Goal: Information Seeking & Learning: Learn about a topic

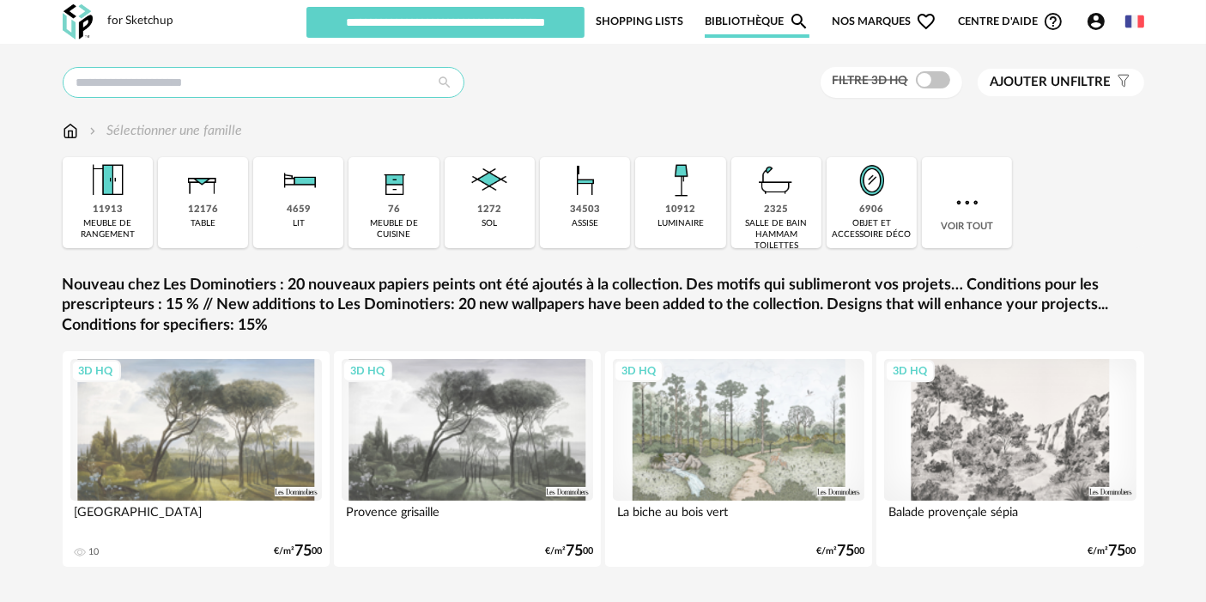
click at [185, 77] on input "text" at bounding box center [264, 82] width 402 height 31
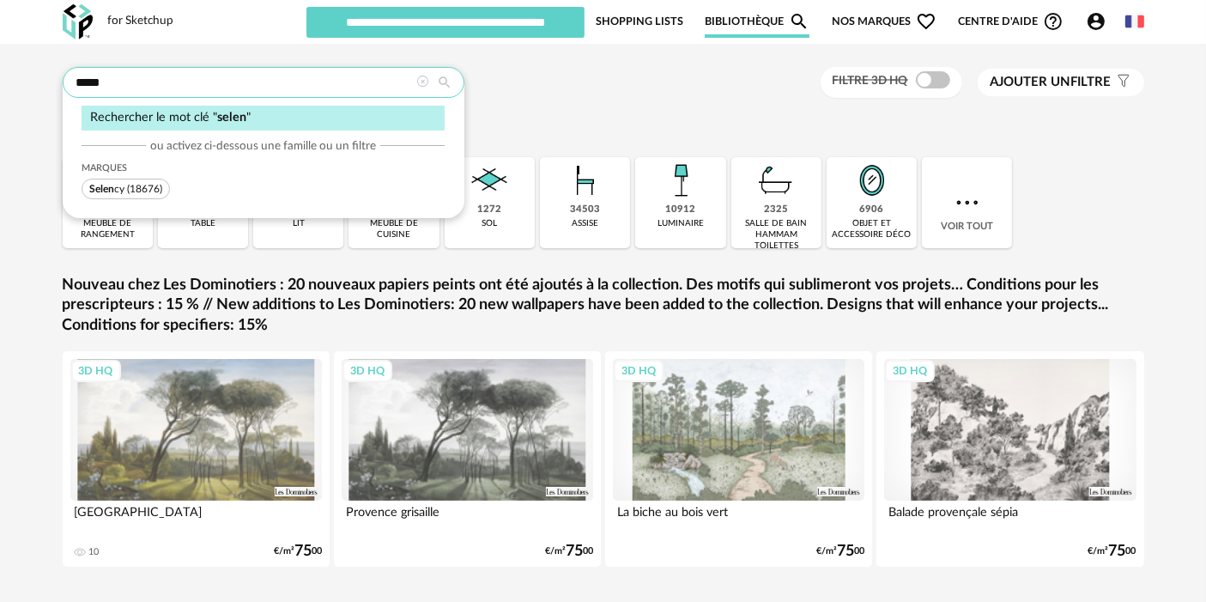
type input "*****"
click at [117, 187] on span "Selen cy" at bounding box center [106, 189] width 35 height 10
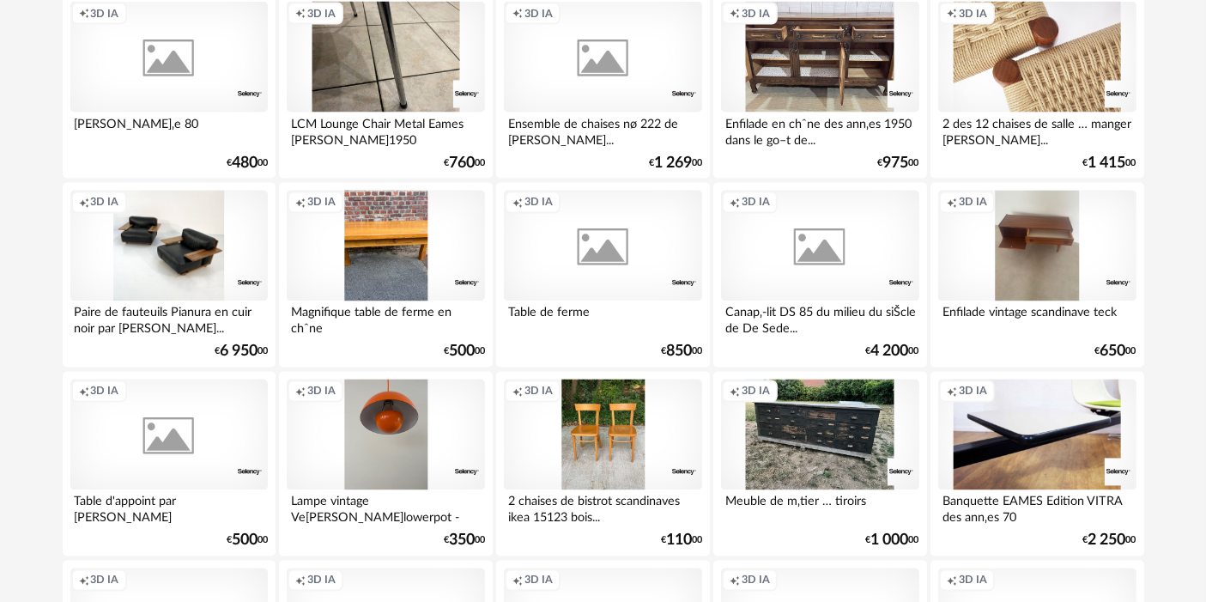
scroll to position [3534, 0]
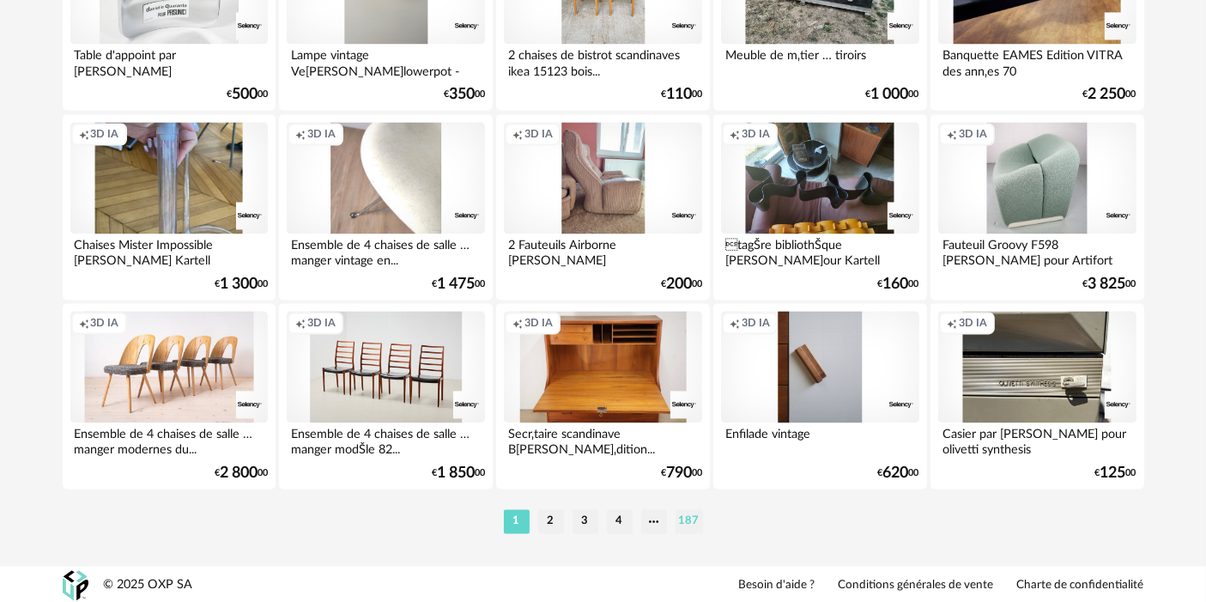
click at [691, 515] on li "187" at bounding box center [688, 521] width 27 height 24
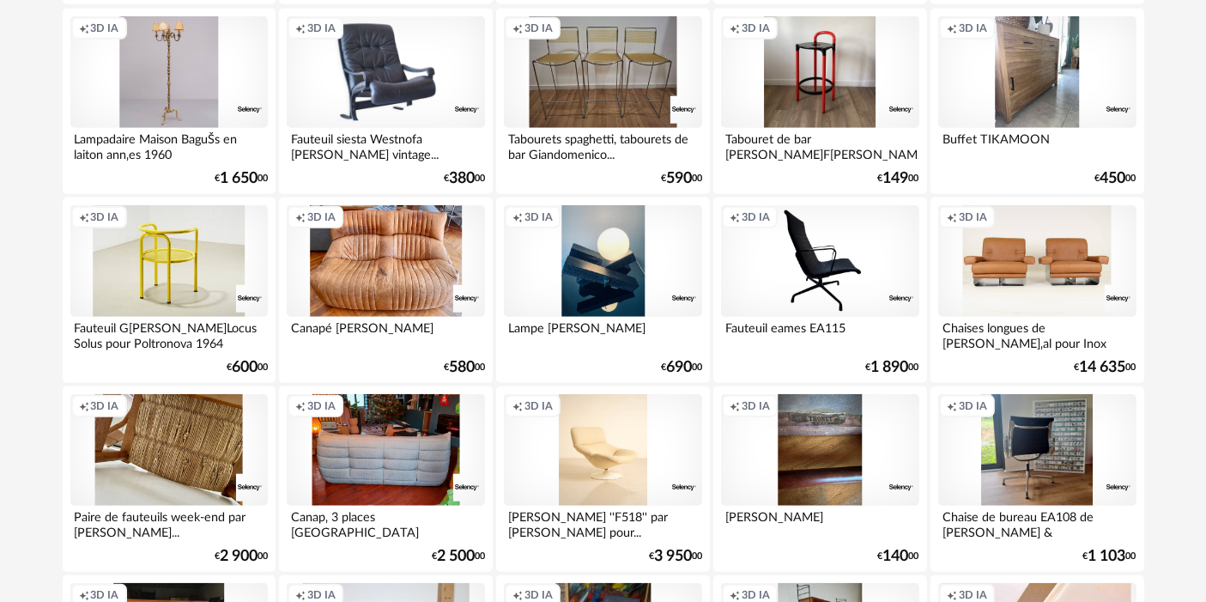
scroll to position [2809, 0]
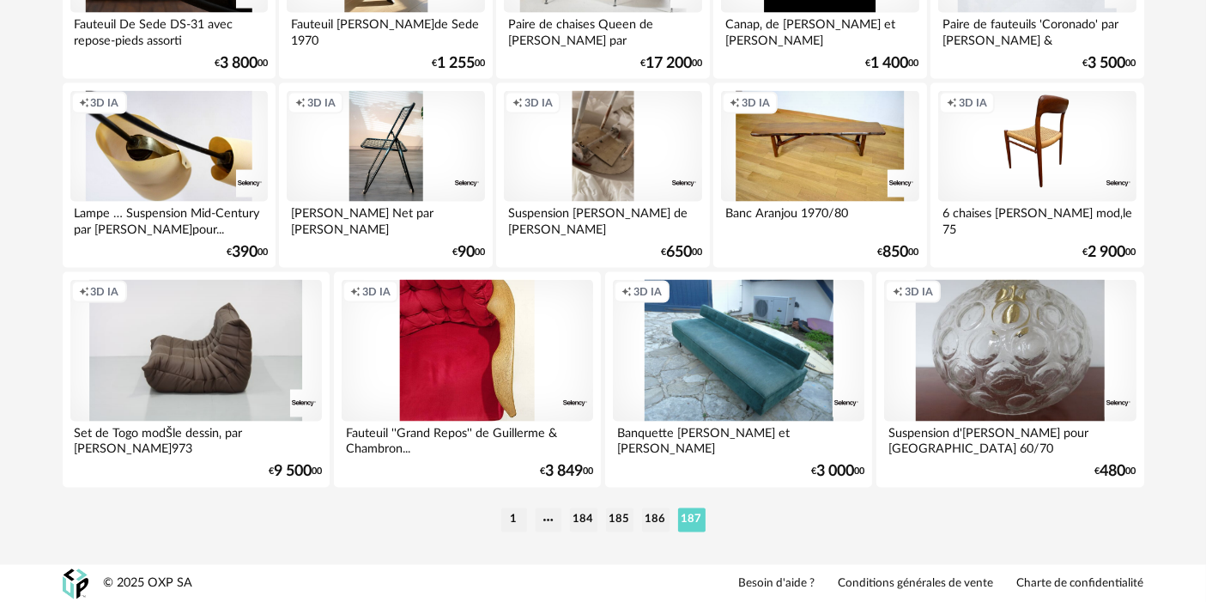
click at [346, 103] on div "Creation icon 3D IA" at bounding box center [385, 147] width 197 height 112
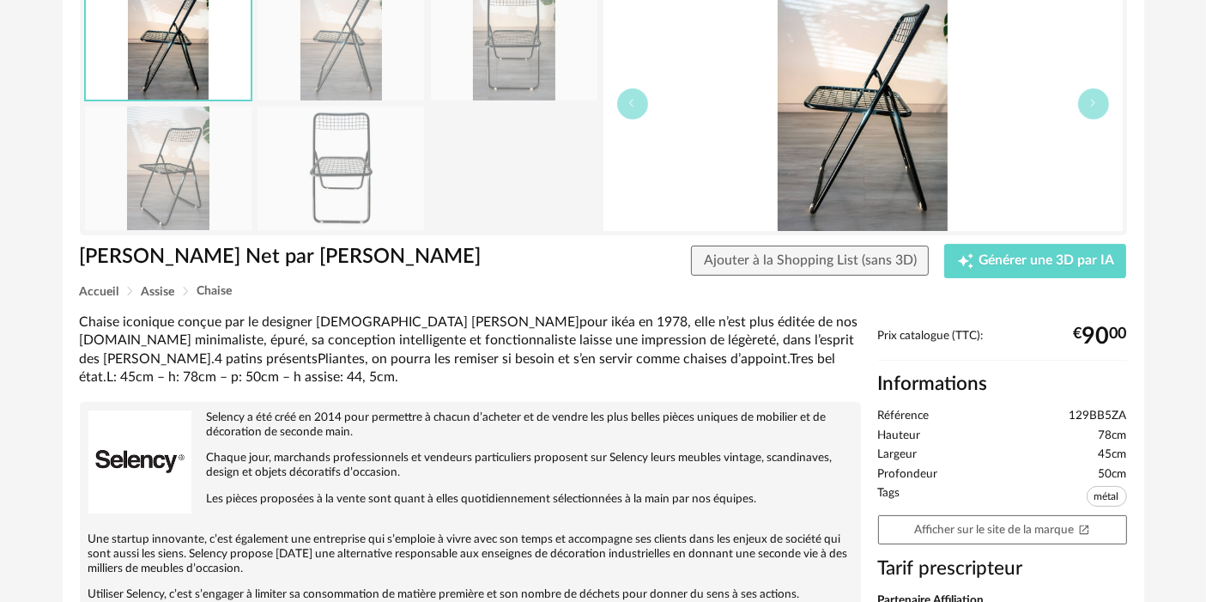
scroll to position [348, 0]
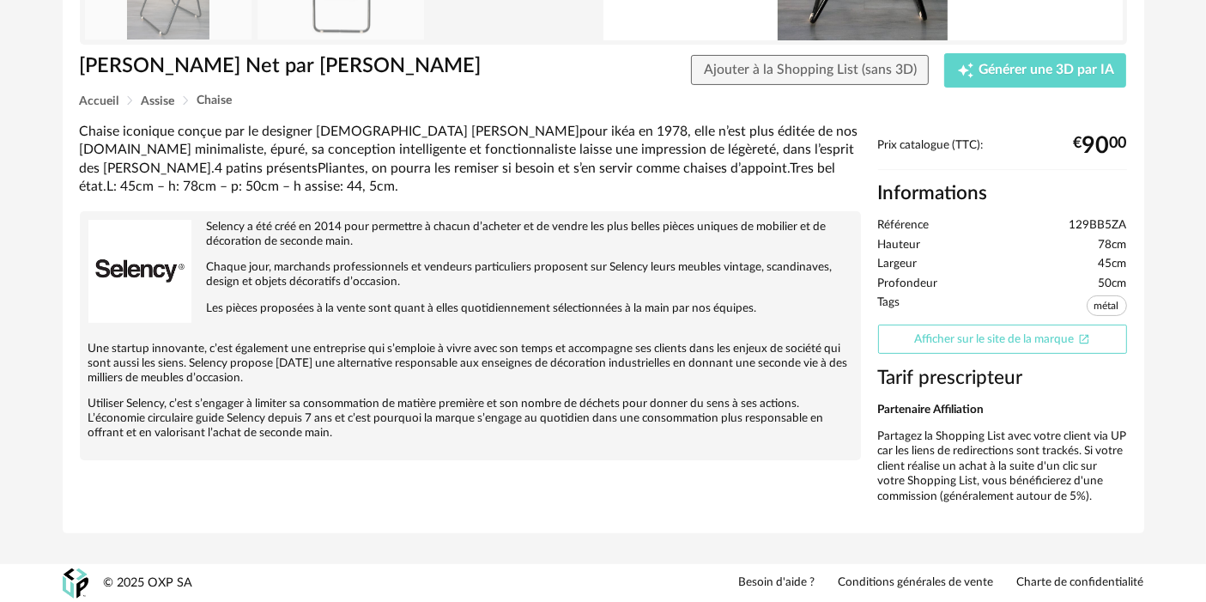
click at [1015, 325] on link "Afficher sur le site de la marque Open In New icon" at bounding box center [1002, 339] width 249 height 30
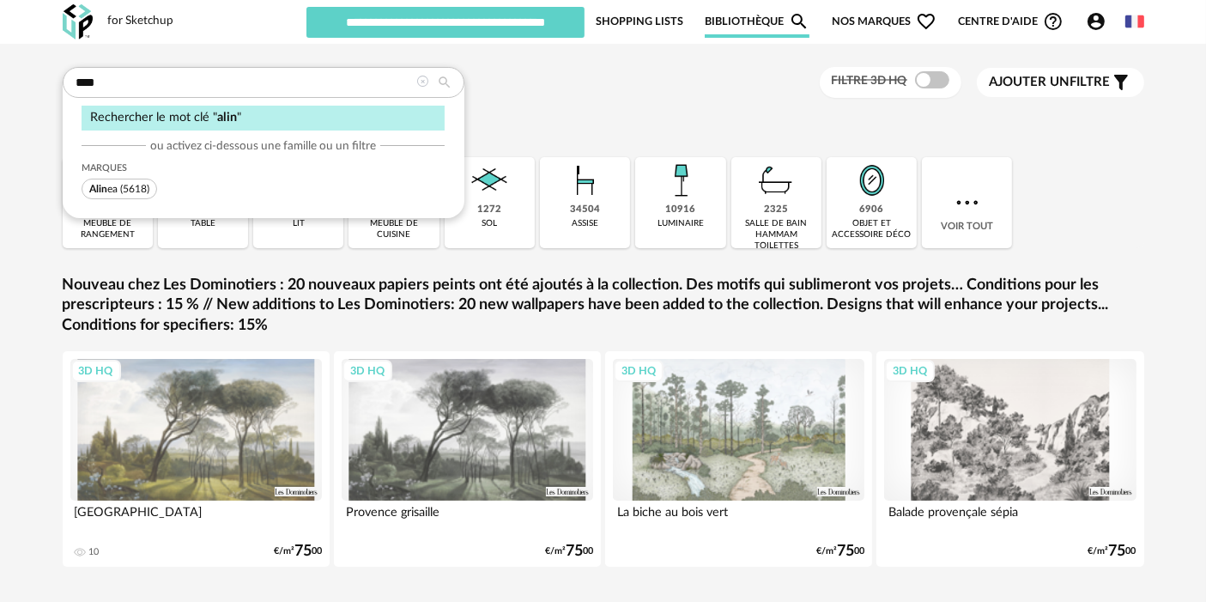
type input "****"
click at [120, 187] on span "(5618)" at bounding box center [134, 189] width 29 height 10
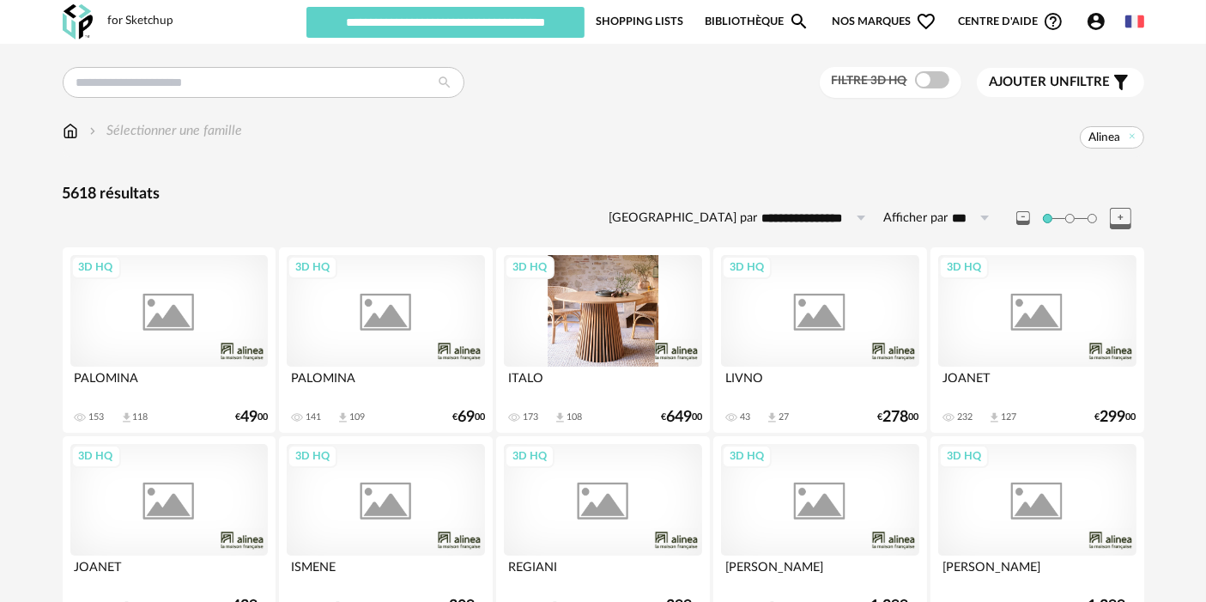
click at [598, 317] on div "3D HQ" at bounding box center [602, 311] width 197 height 112
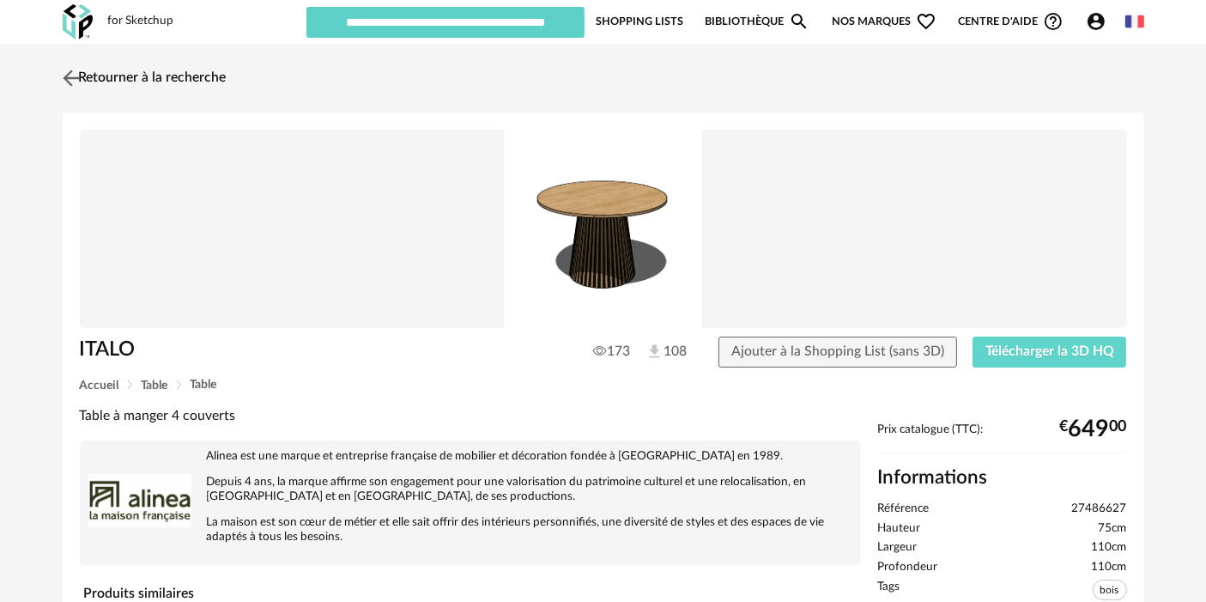
click at [173, 76] on link "Retourner à la recherche" at bounding box center [142, 78] width 168 height 38
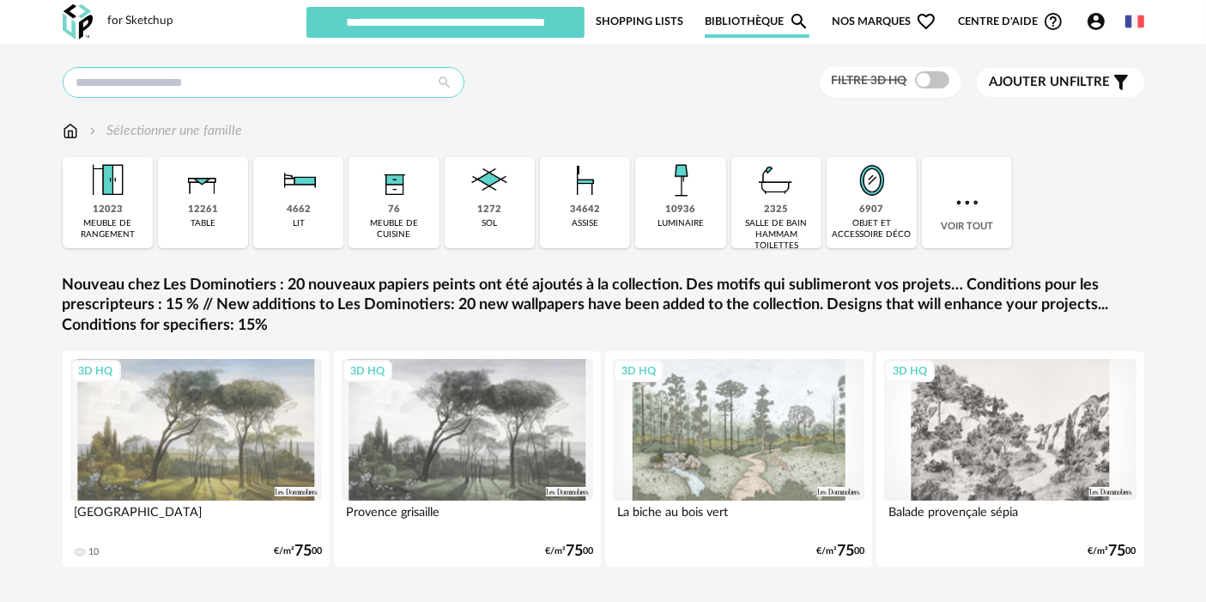
click at [308, 84] on input "text" at bounding box center [264, 82] width 402 height 31
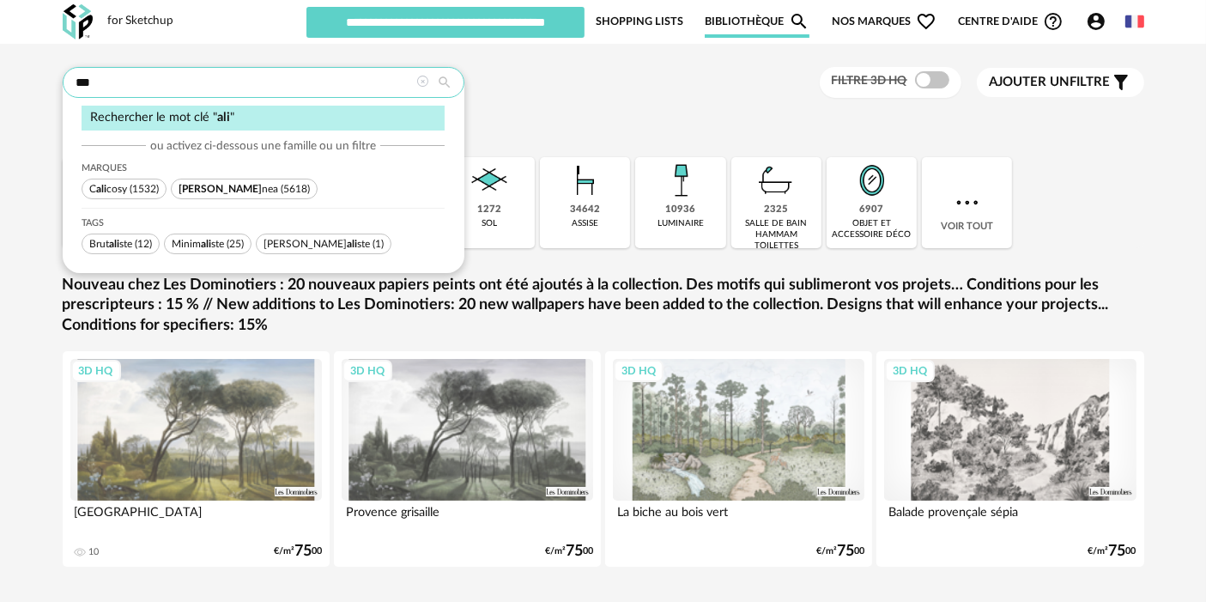
type input "***"
click at [215, 180] on span "[PERSON_NAME] (5618)" at bounding box center [244, 189] width 147 height 21
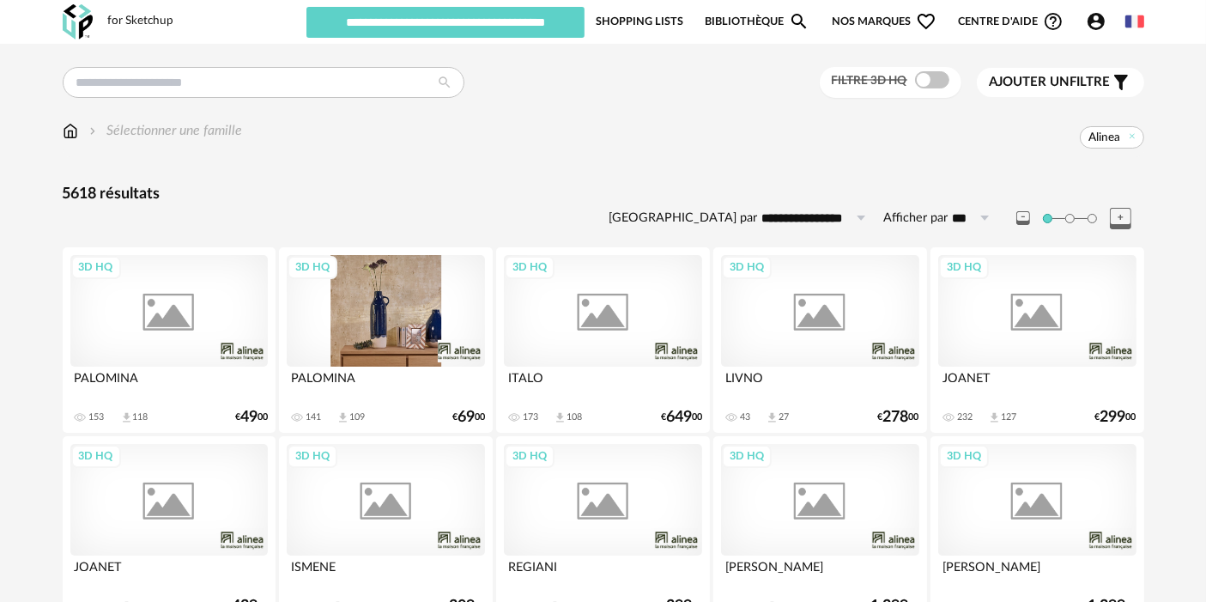
click at [450, 324] on div "3D HQ" at bounding box center [385, 311] width 197 height 112
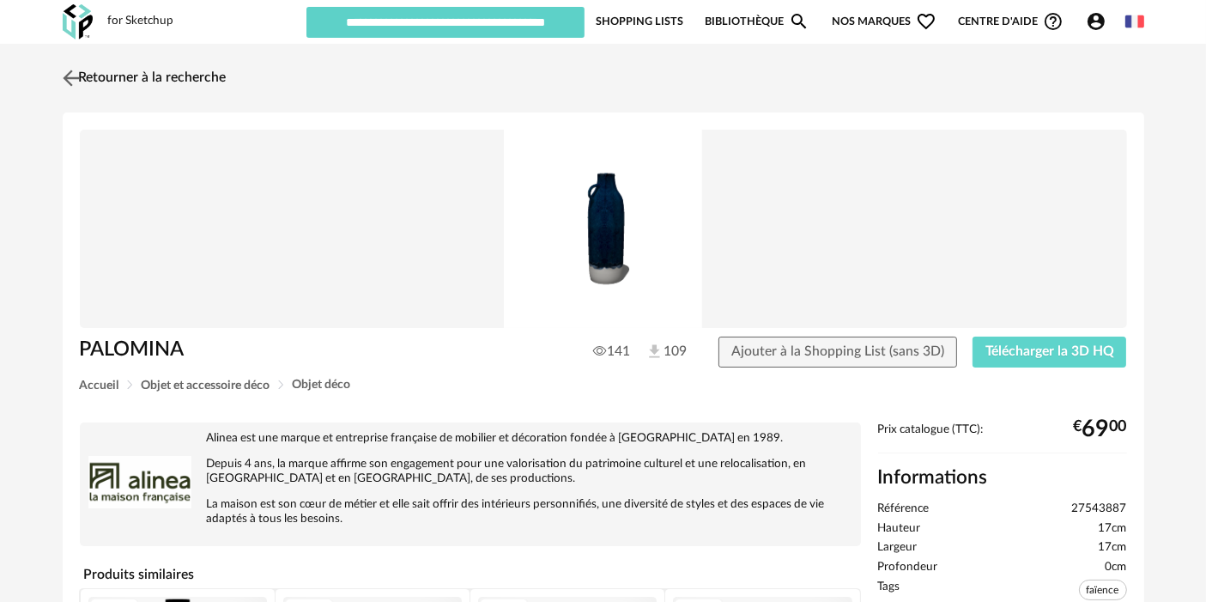
click at [110, 94] on link "Retourner à la recherche" at bounding box center [142, 78] width 168 height 38
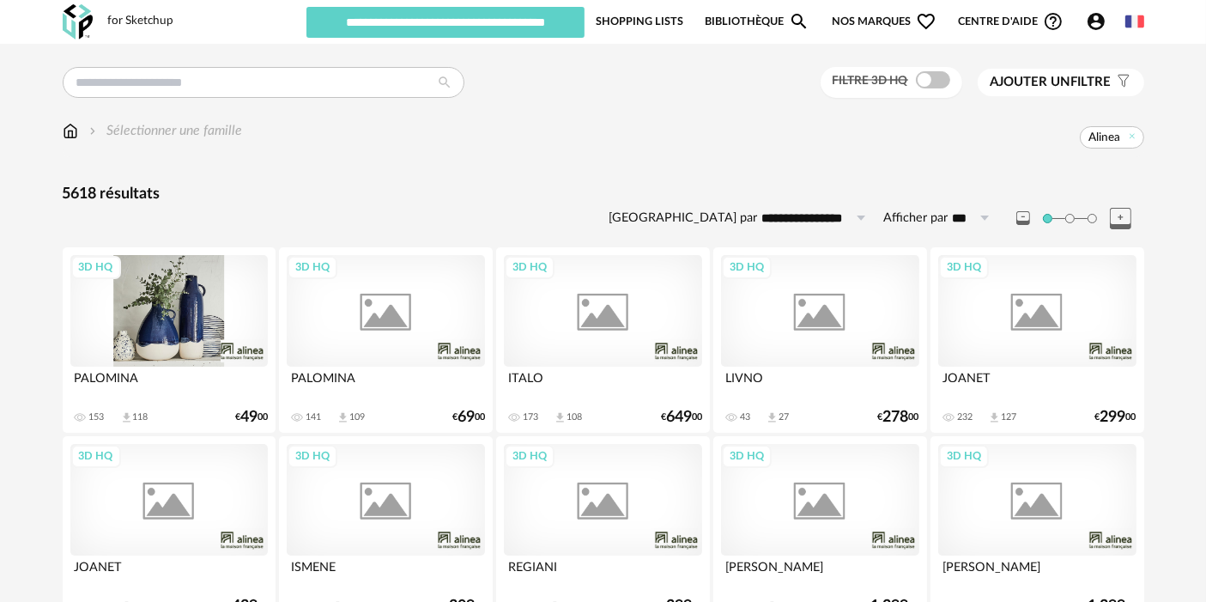
click at [172, 330] on div "3D HQ" at bounding box center [168, 311] width 197 height 112
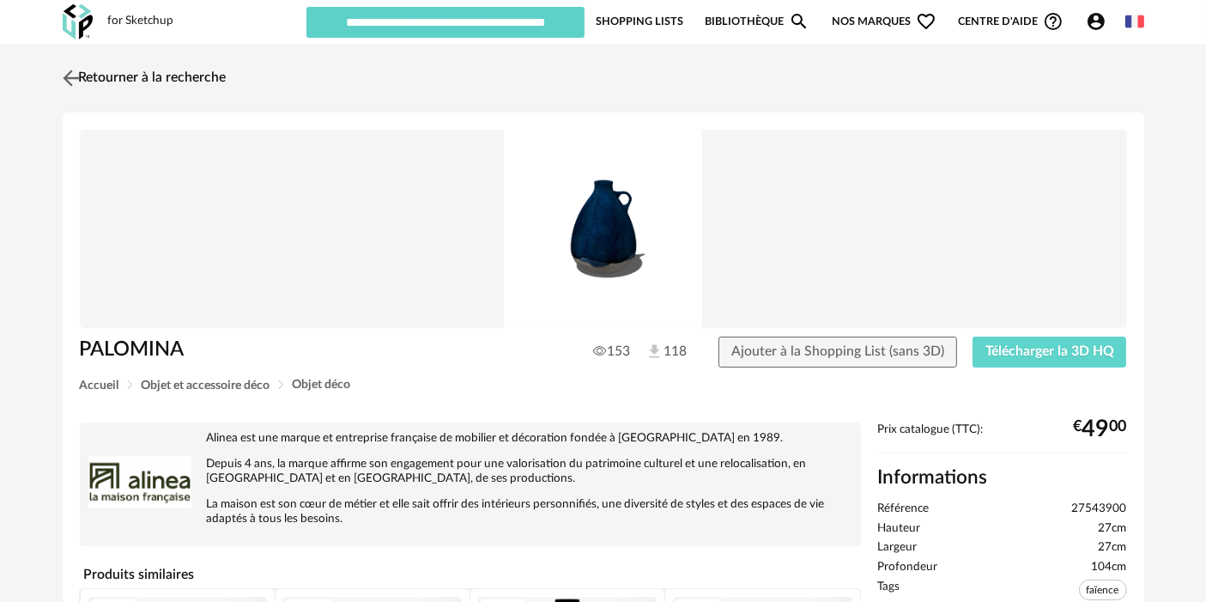
click at [130, 77] on link "Retourner à la recherche" at bounding box center [142, 78] width 168 height 38
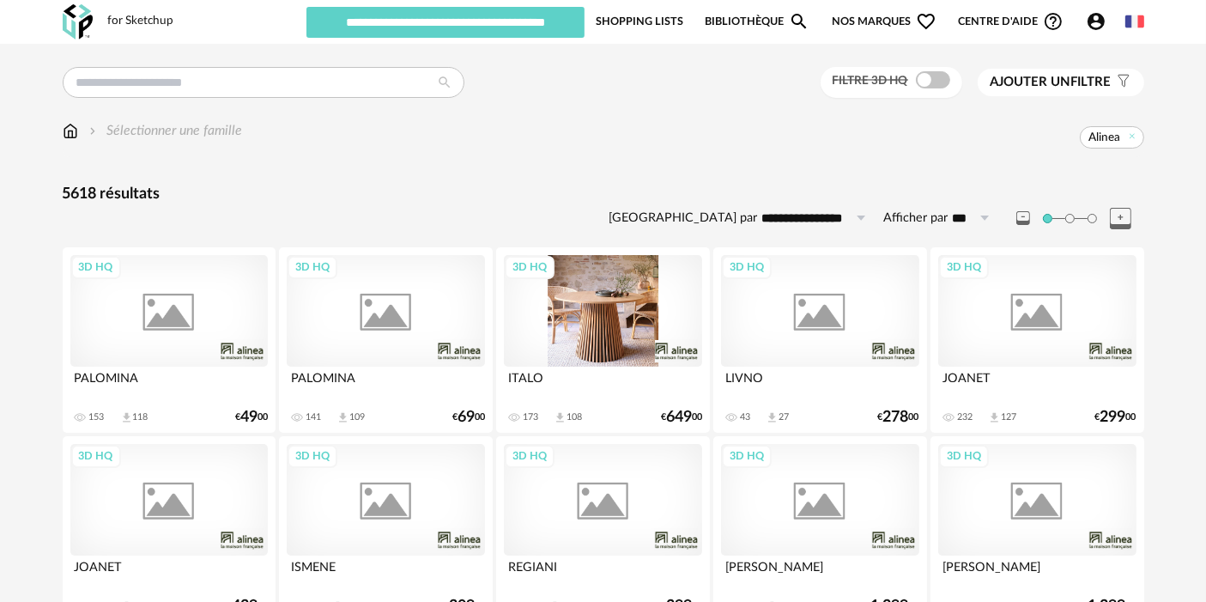
click at [658, 308] on div "3D HQ" at bounding box center [602, 311] width 197 height 112
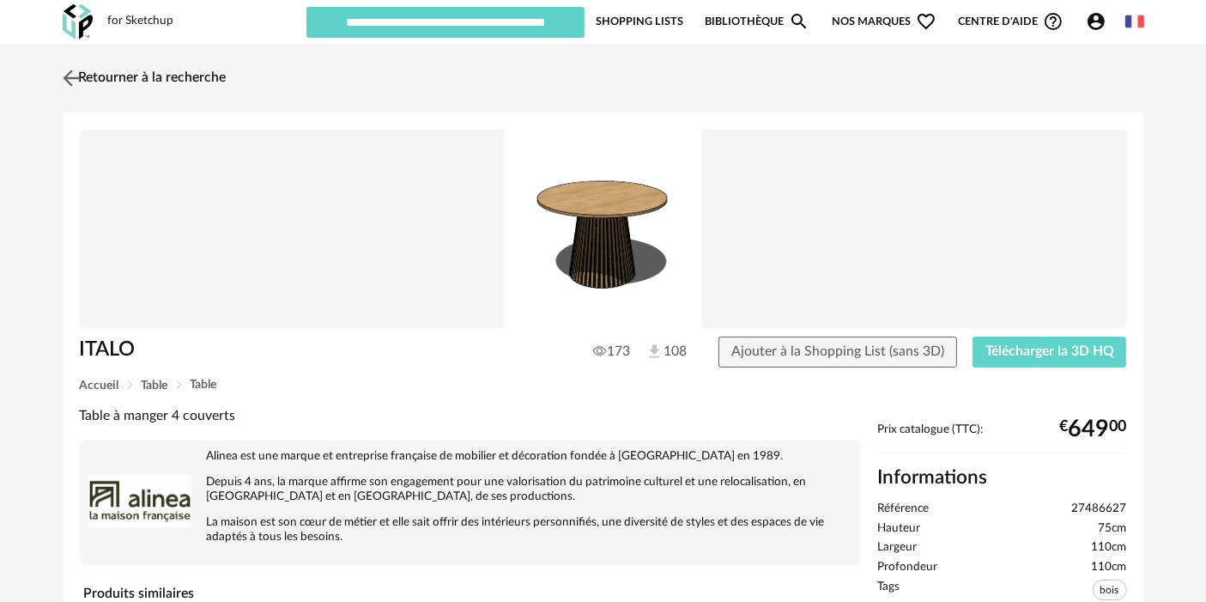
click at [194, 79] on link "Retourner à la recherche" at bounding box center [142, 78] width 168 height 38
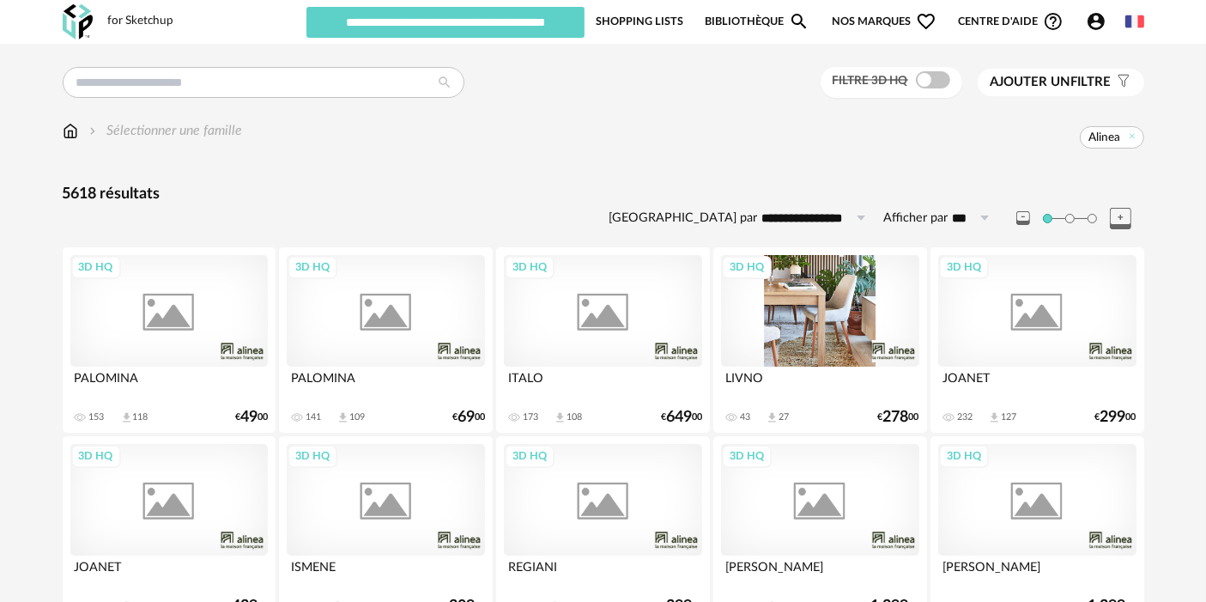
click at [862, 305] on div "3D HQ" at bounding box center [819, 311] width 197 height 112
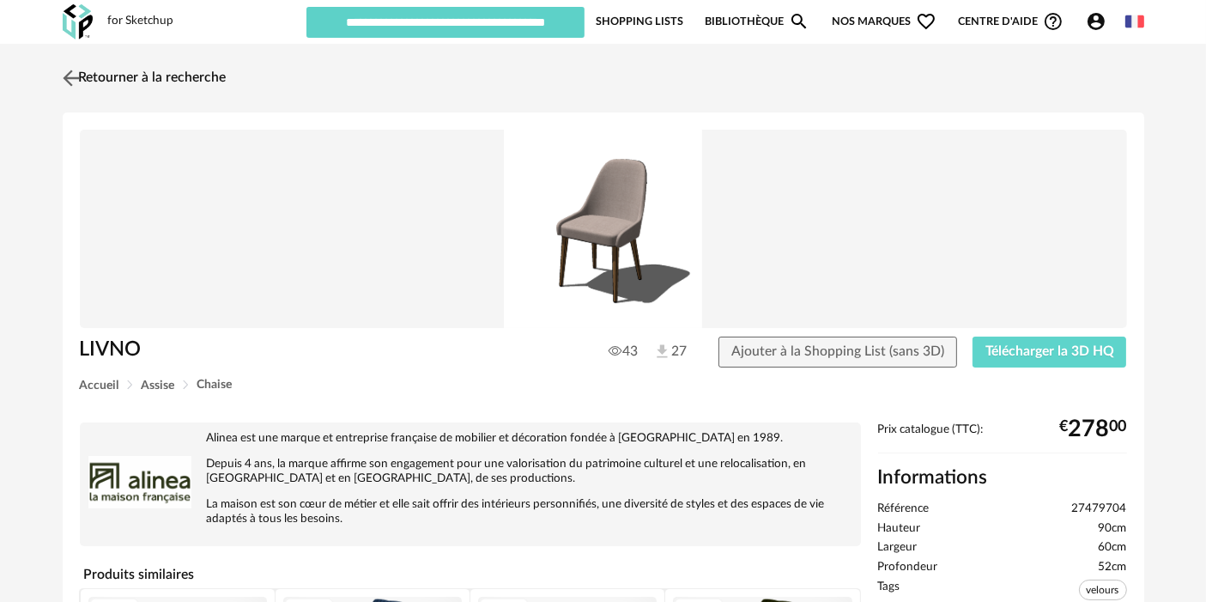
click at [165, 60] on link "Retourner à la recherche" at bounding box center [142, 78] width 168 height 38
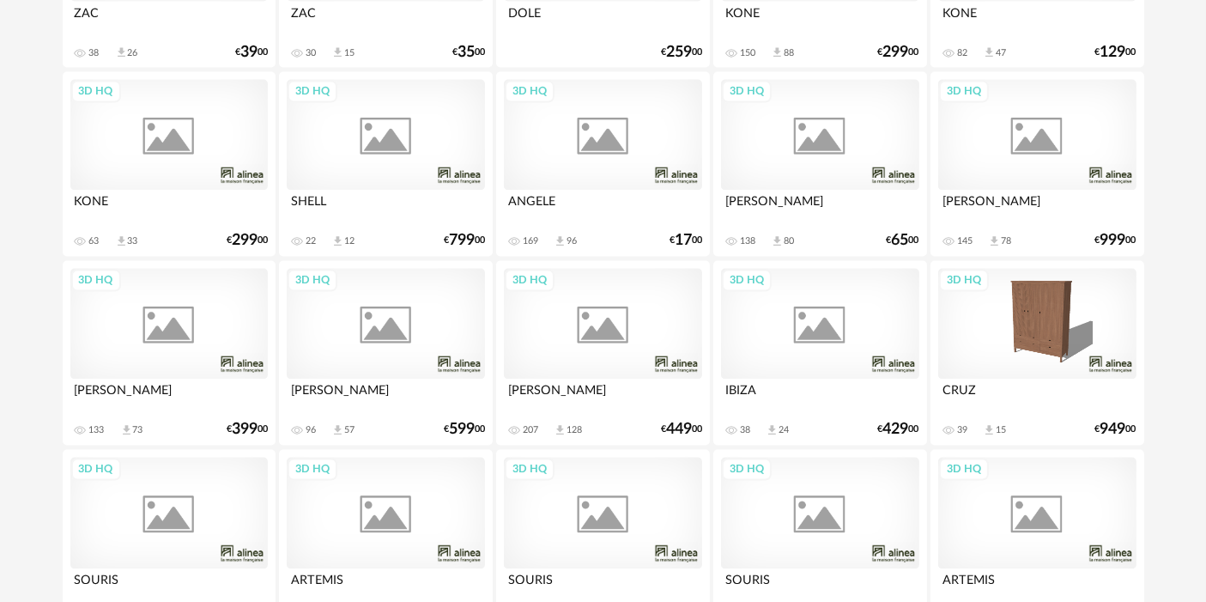
scroll to position [3534, 0]
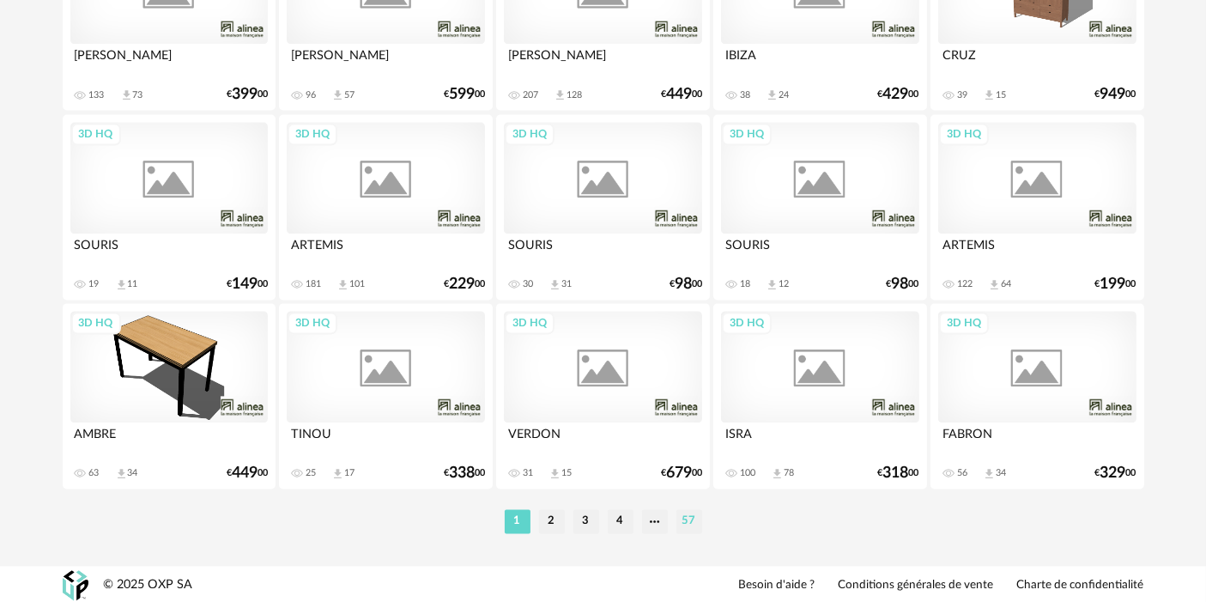
click at [695, 515] on li "57" at bounding box center [689, 521] width 26 height 24
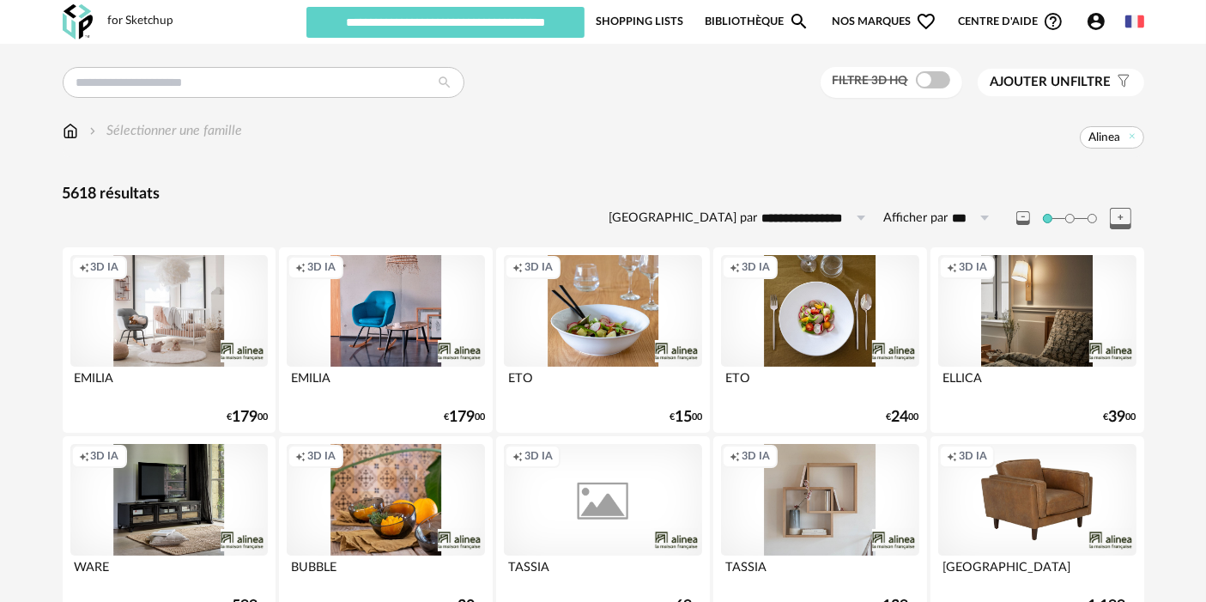
click at [365, 298] on div "Creation icon 3D IA" at bounding box center [385, 311] width 197 height 112
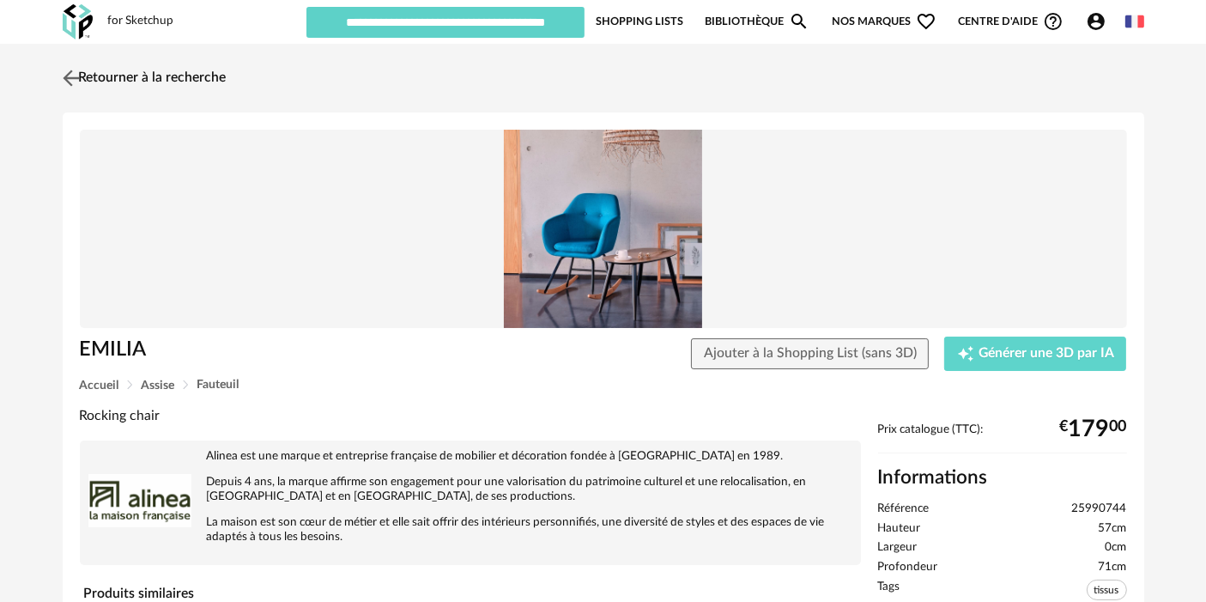
click at [180, 82] on link "Retourner à la recherche" at bounding box center [142, 78] width 168 height 38
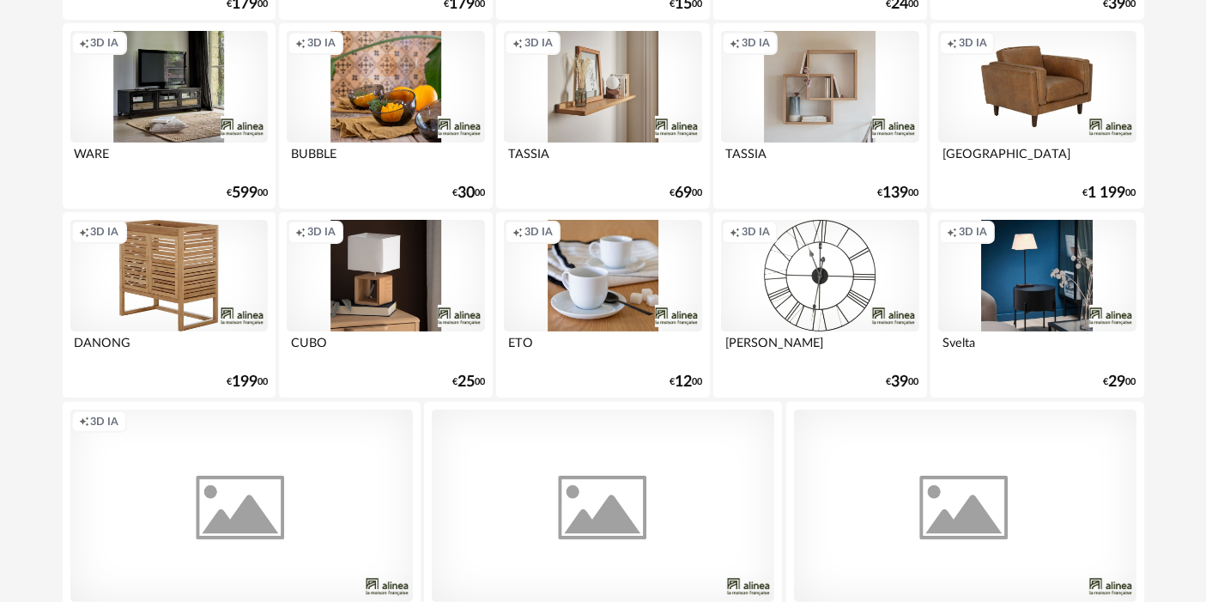
scroll to position [594, 0]
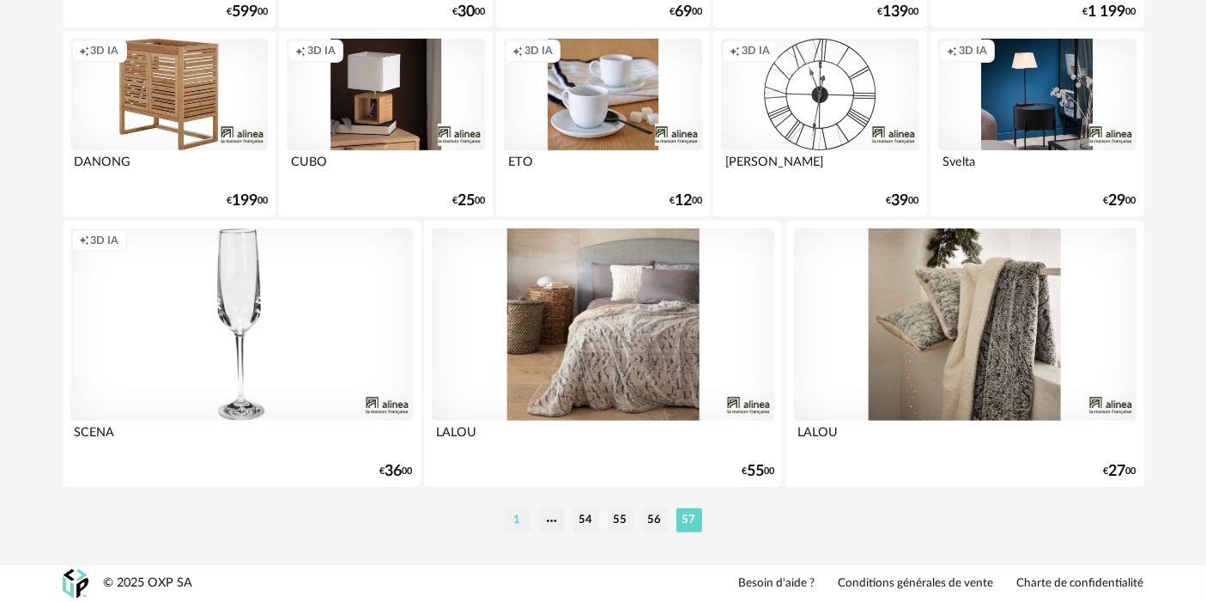
click at [518, 522] on li "1" at bounding box center [518, 520] width 26 height 24
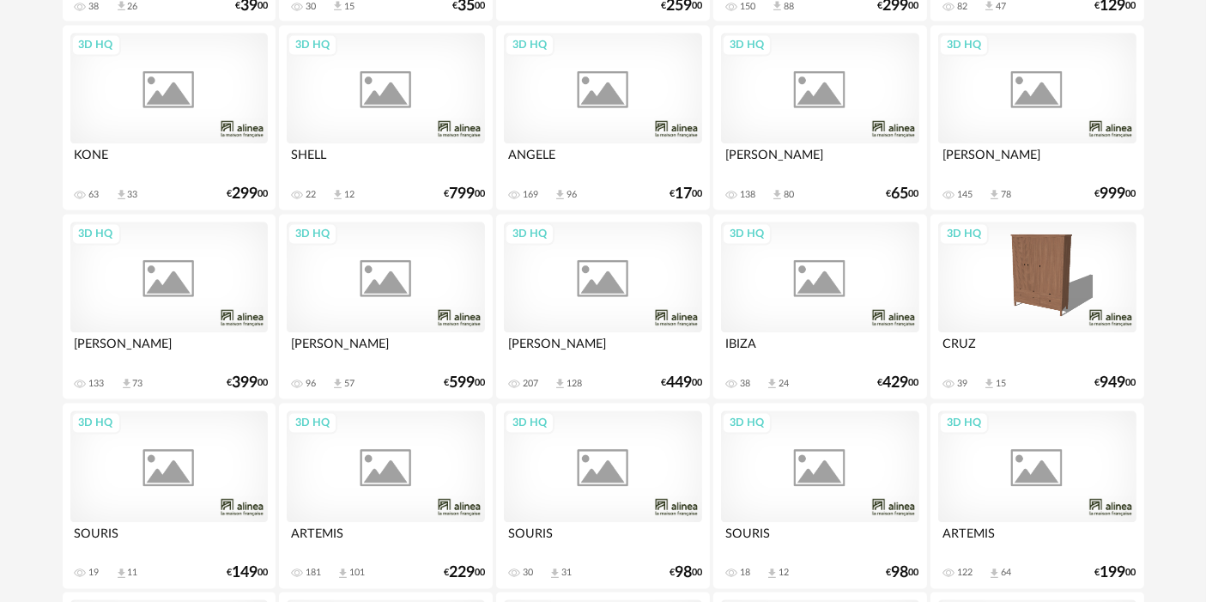
scroll to position [3534, 0]
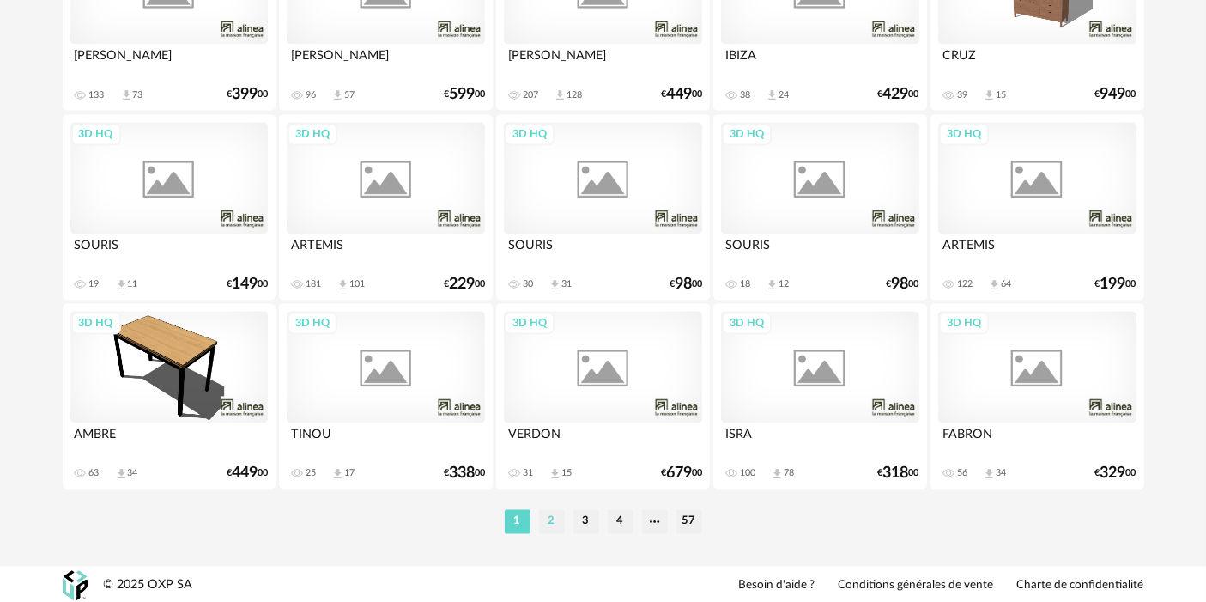
click at [555, 521] on li "2" at bounding box center [552, 521] width 26 height 24
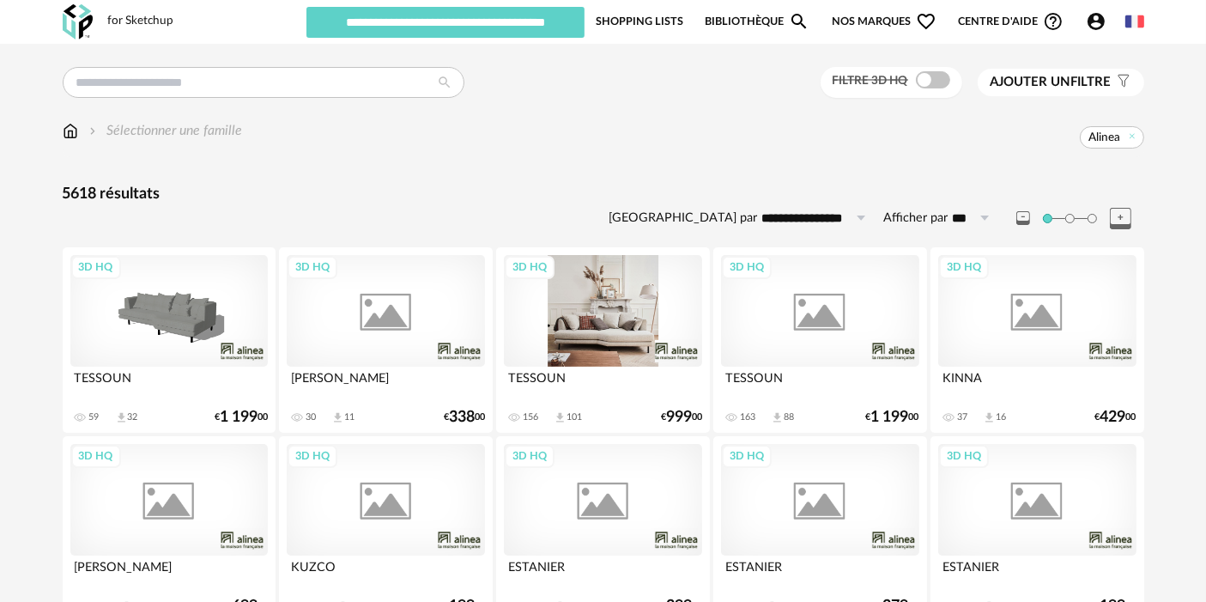
click at [571, 303] on div "3D HQ" at bounding box center [602, 311] width 197 height 112
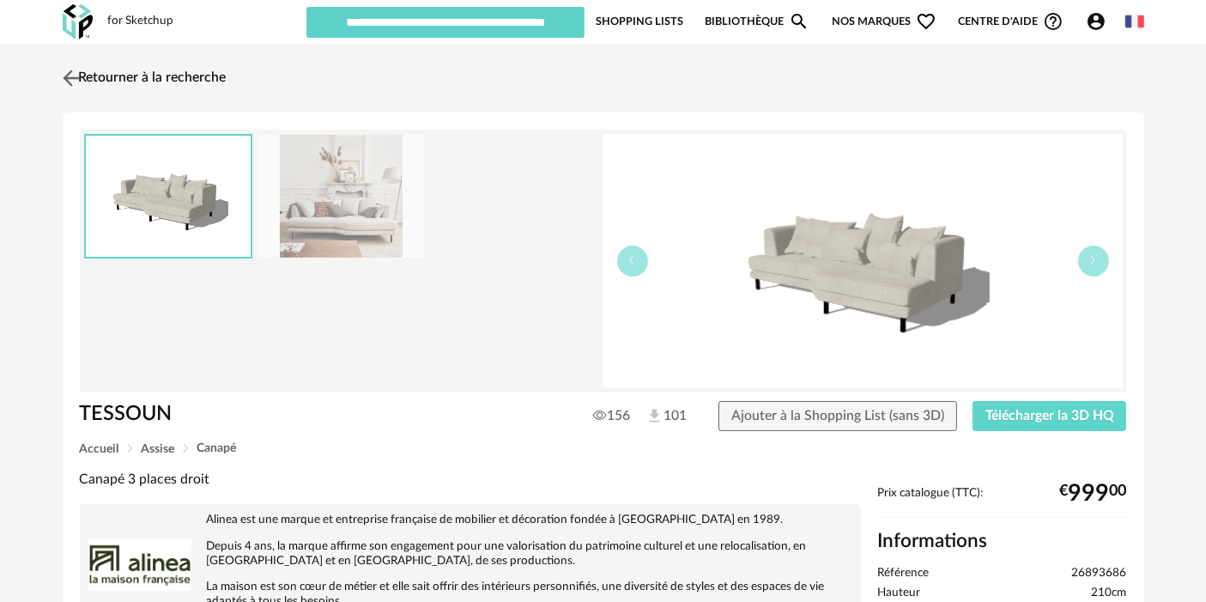
click at [162, 81] on link "Retourner à la recherche" at bounding box center [142, 78] width 168 height 38
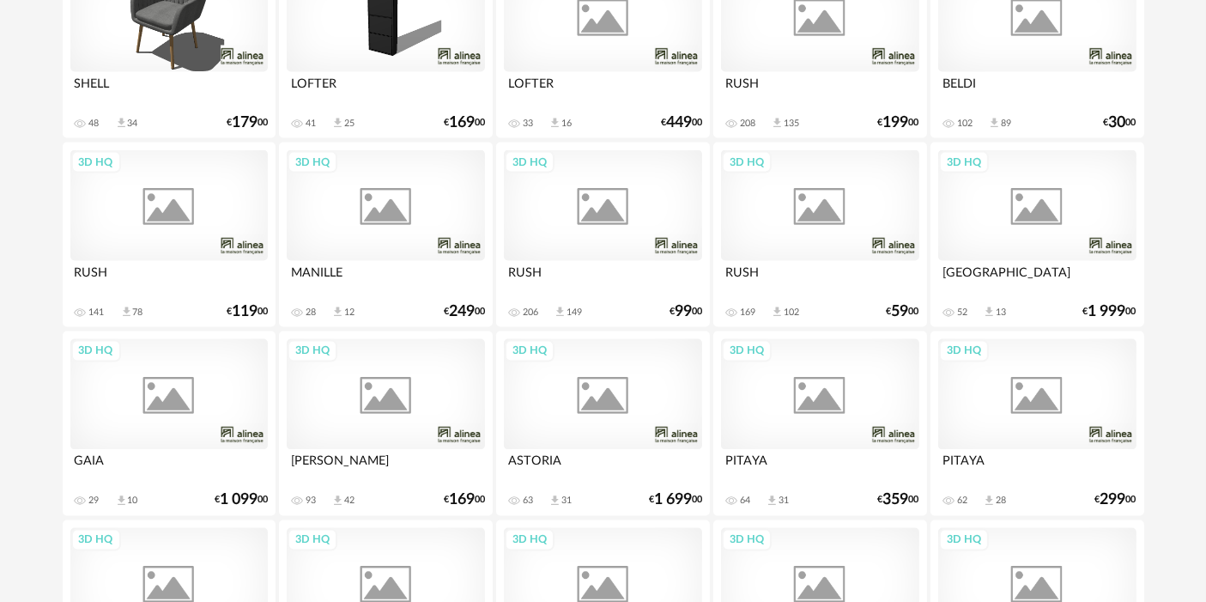
scroll to position [2943, 0]
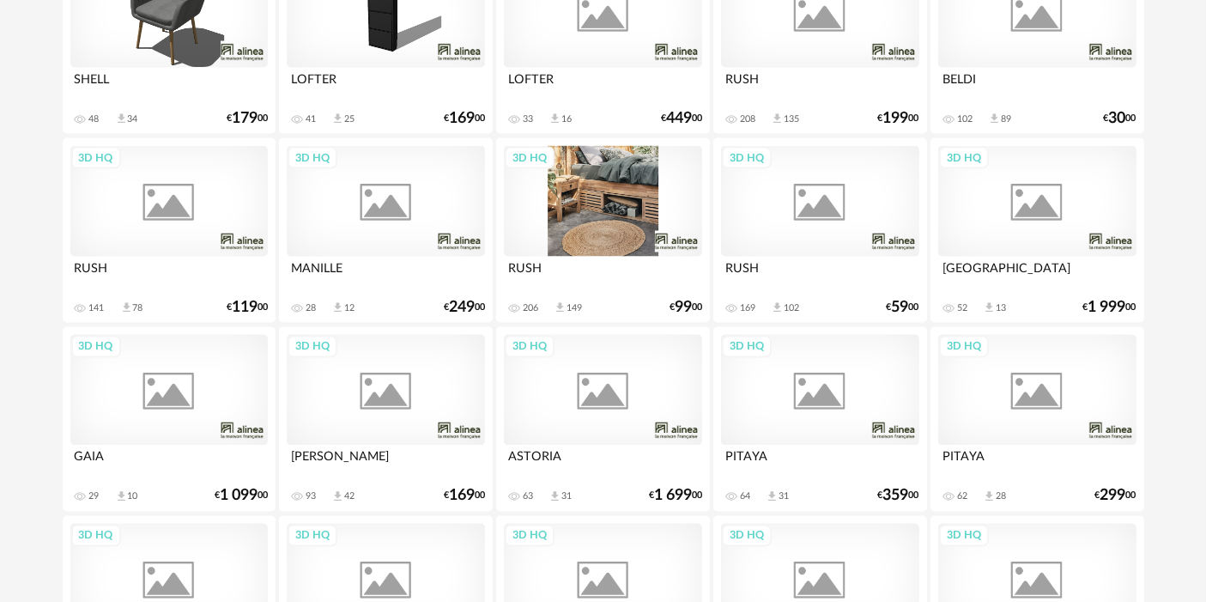
click at [634, 216] on div "3D HQ" at bounding box center [602, 202] width 197 height 112
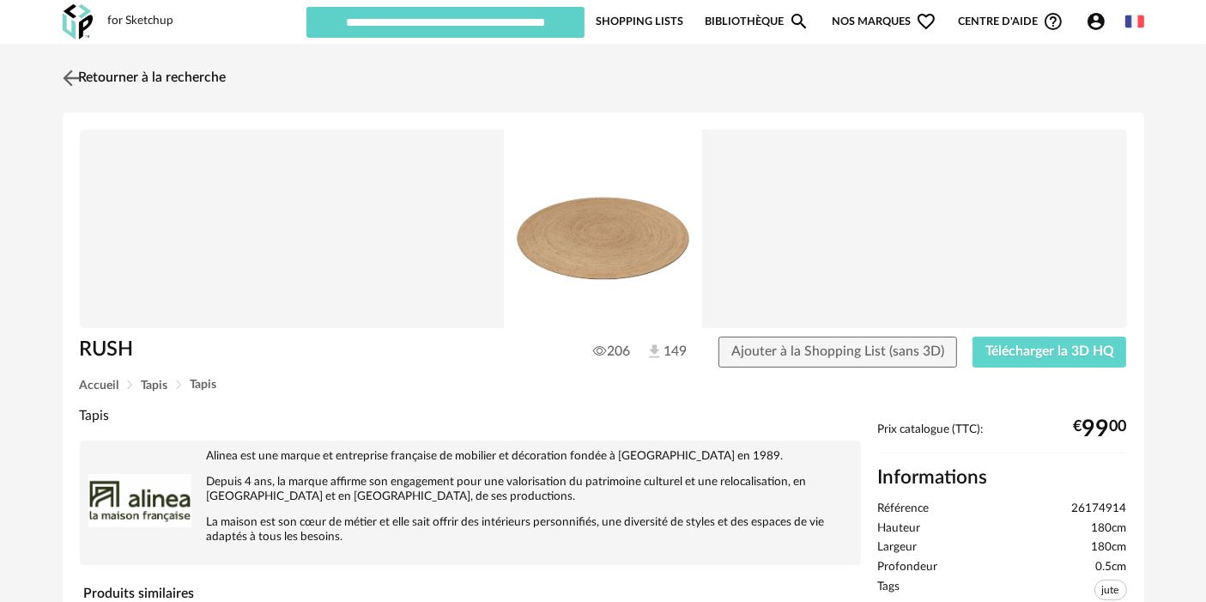
click at [210, 72] on link "Retourner à la recherche" at bounding box center [142, 78] width 168 height 38
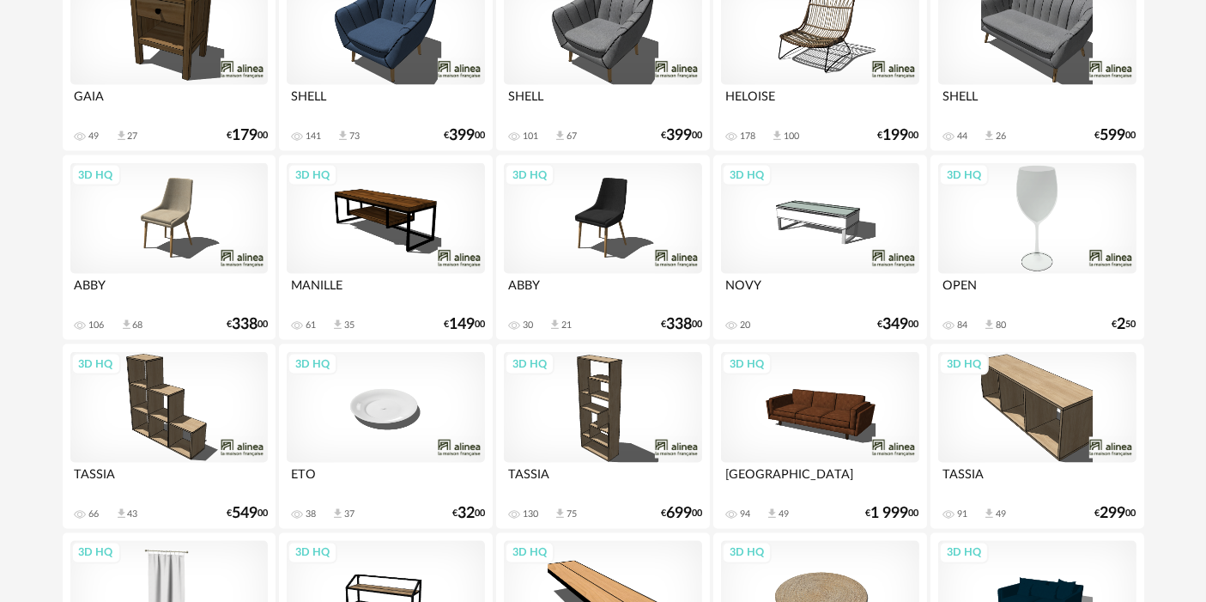
scroll to position [3534, 0]
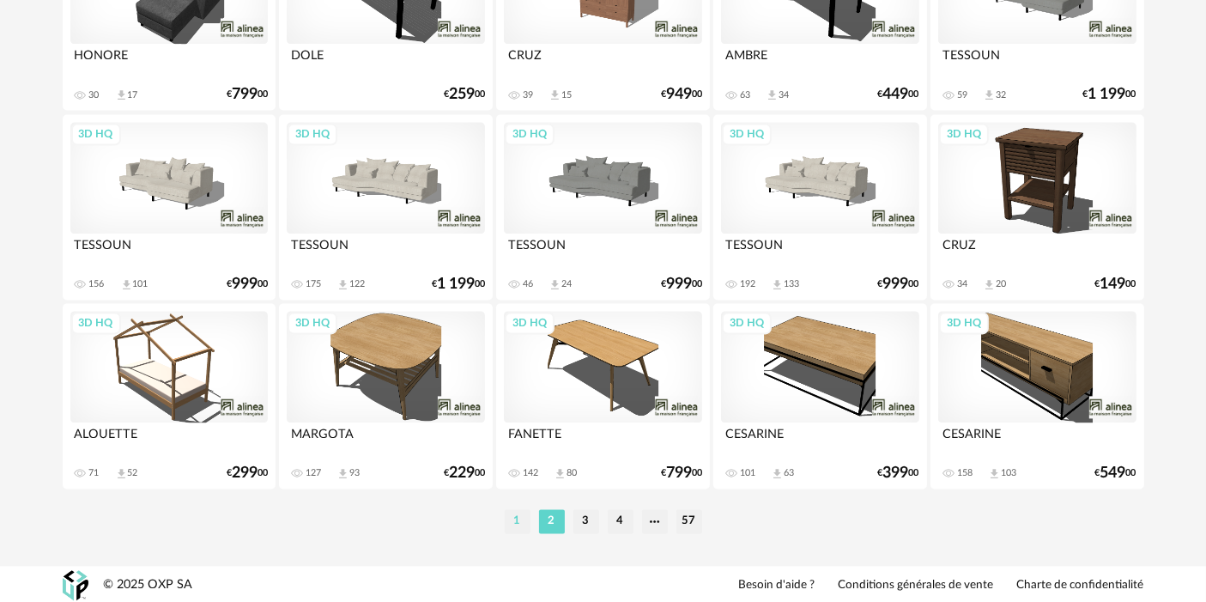
click at [521, 521] on li "1" at bounding box center [518, 521] width 26 height 24
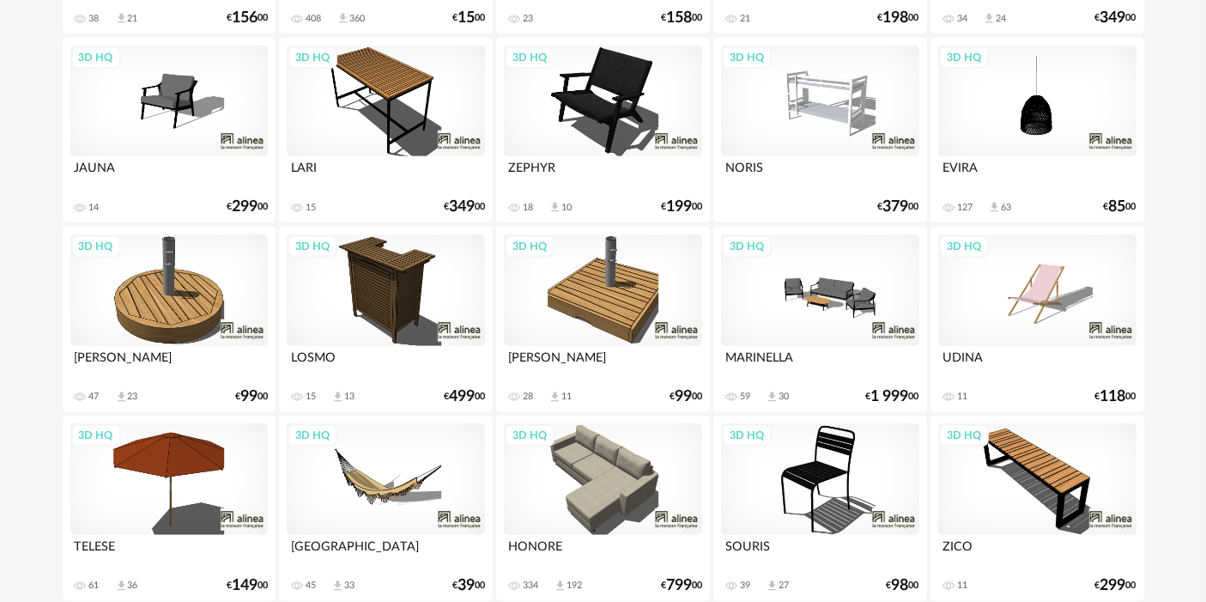
scroll to position [2309, 0]
